Goal: Task Accomplishment & Management: Complete application form

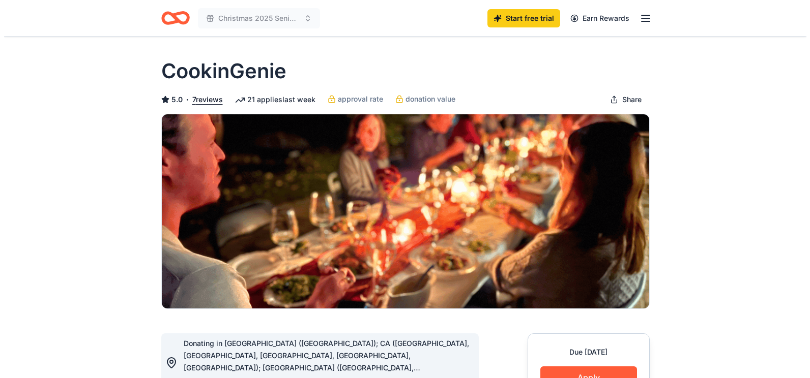
scroll to position [153, 0]
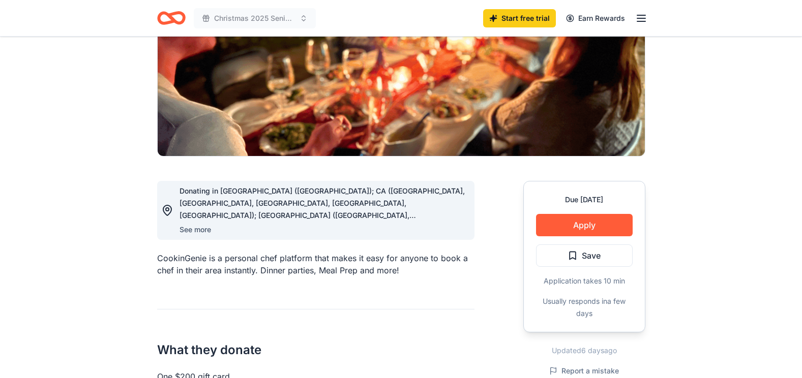
click at [211, 229] on button "See more" at bounding box center [196, 230] width 32 height 12
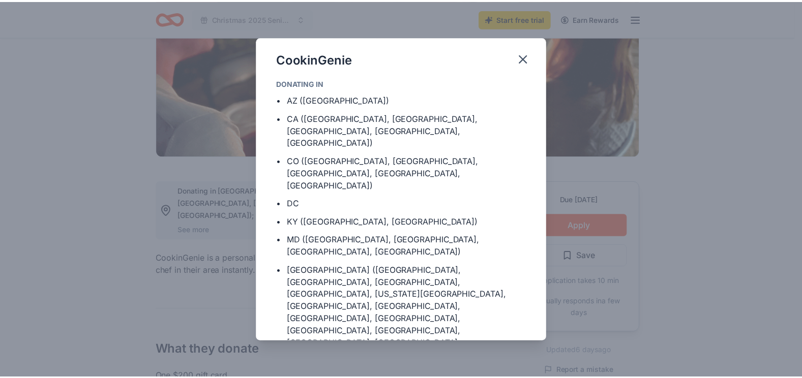
scroll to position [113, 0]
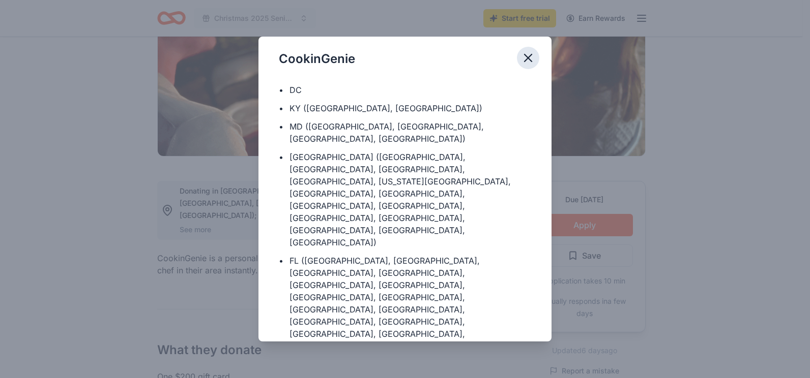
click at [522, 60] on icon "button" at bounding box center [528, 58] width 14 height 14
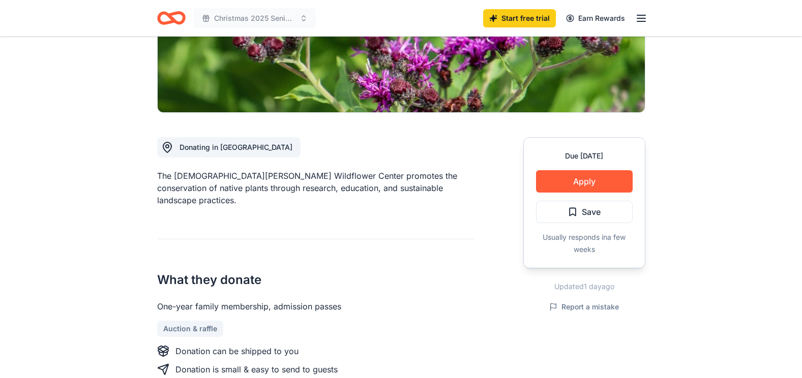
scroll to position [153, 0]
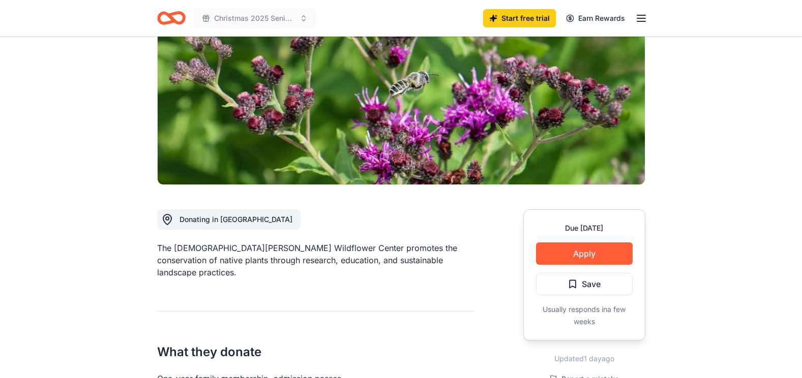
drag, startPoint x: 317, startPoint y: 216, endPoint x: 328, endPoint y: 228, distance: 16.6
click at [283, 242] on div "The Lady Bird Johnson Wildflower Center promotes the conservation of native pla…" at bounding box center [315, 260] width 317 height 37
click at [306, 242] on div "The Lady Bird Johnson Wildflower Center promotes the conservation of native pla…" at bounding box center [315, 260] width 317 height 37
click at [308, 242] on div "The Lady Bird Johnson Wildflower Center promotes the conservation of native pla…" at bounding box center [315, 260] width 317 height 37
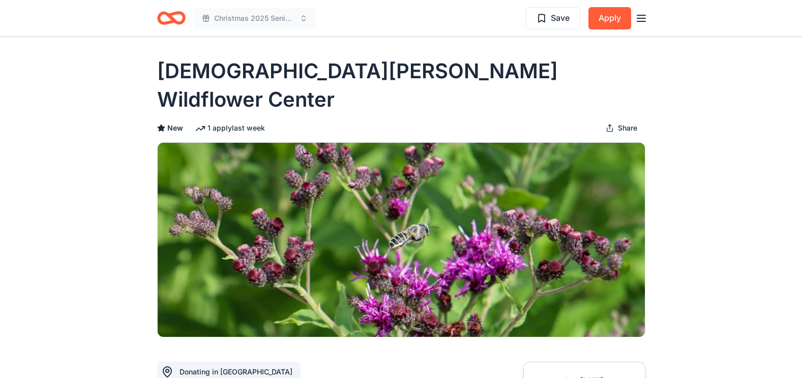
drag, startPoint x: 520, startPoint y: 72, endPoint x: 228, endPoint y: 93, distance: 293.3
click at [228, 93] on div "Lady Bird Johnson Wildflower Center New 1 apply last week Share" at bounding box center [401, 197] width 488 height 281
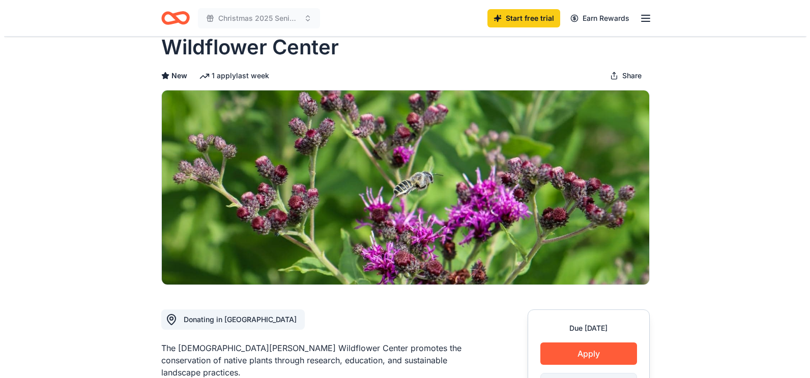
scroll to position [102, 0]
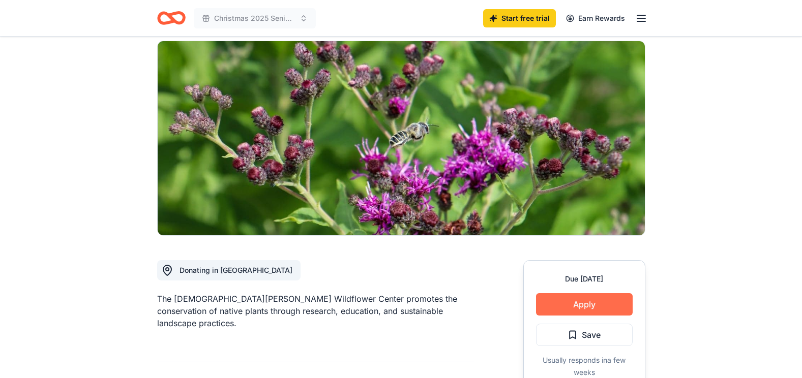
click at [572, 294] on button "Apply" at bounding box center [584, 305] width 97 height 22
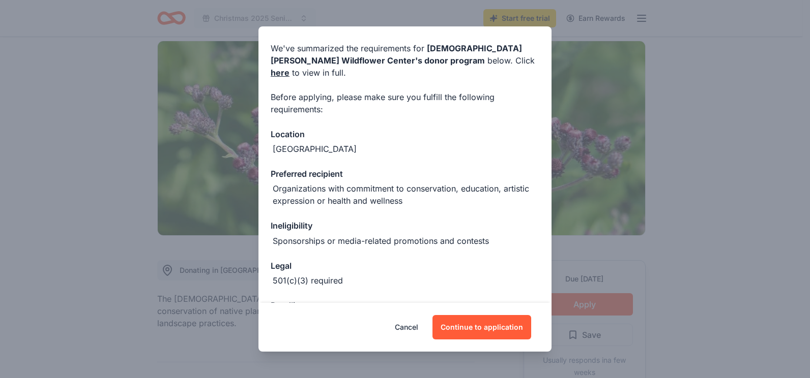
scroll to position [71, 0]
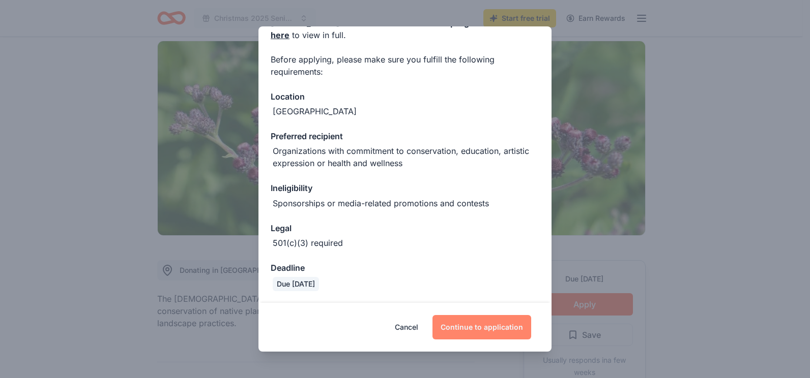
click at [468, 324] on button "Continue to application" at bounding box center [481, 327] width 99 height 24
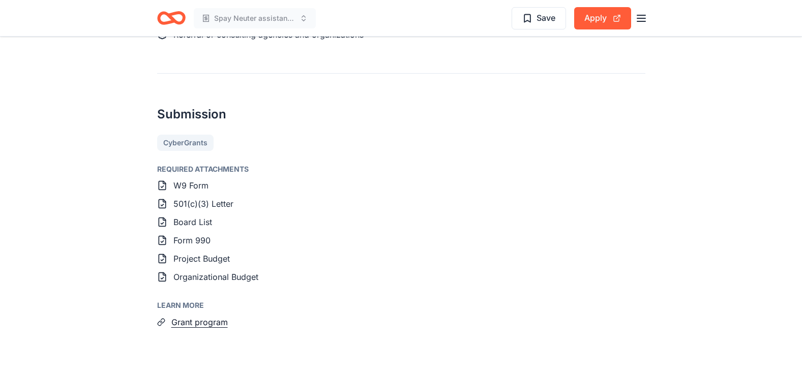
scroll to position [1163, 0]
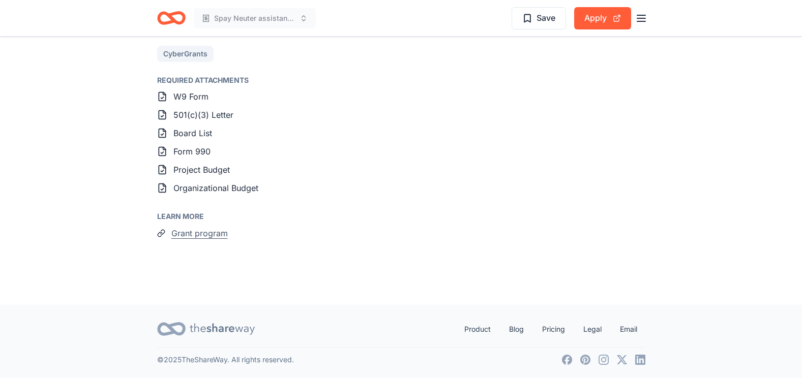
click at [184, 240] on button "Grant program" at bounding box center [199, 233] width 56 height 13
